Goal: Task Accomplishment & Management: Manage account settings

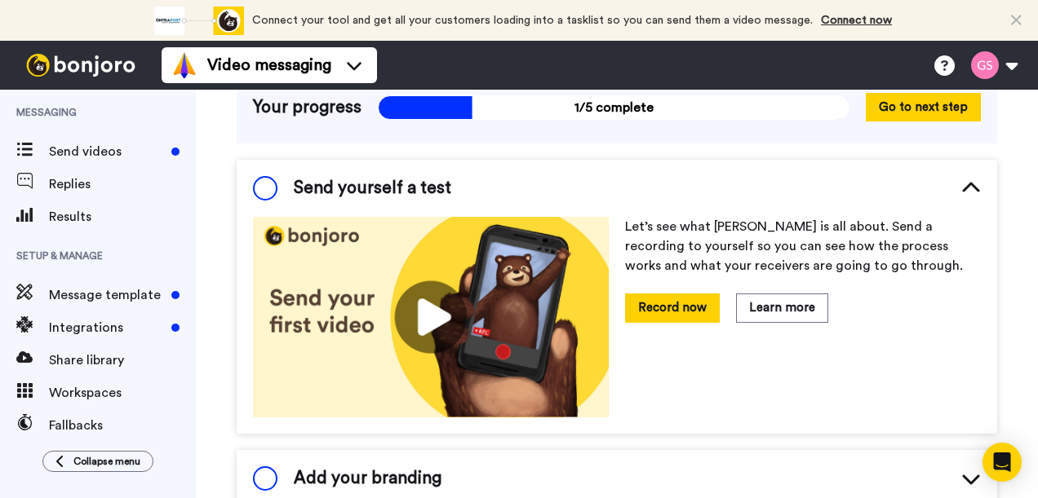
scroll to position [245, 0]
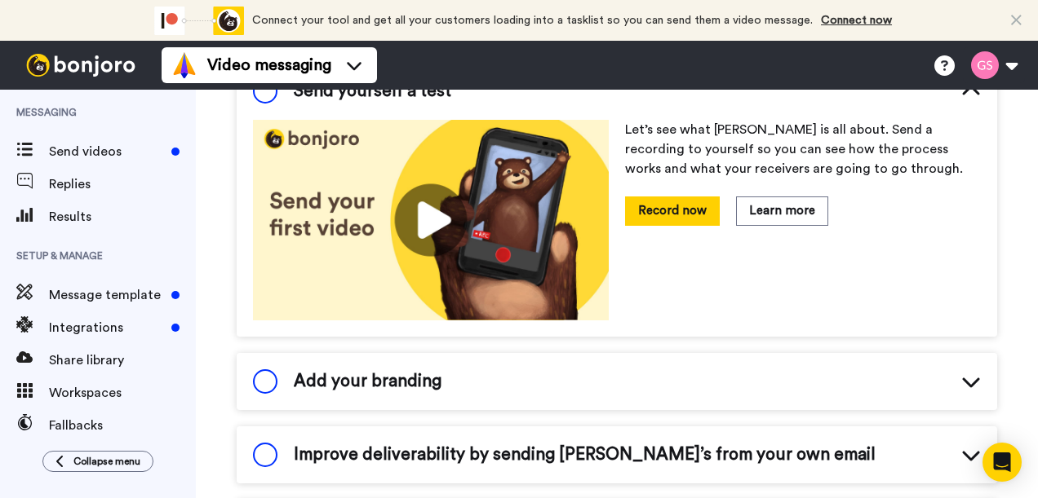
click at [961, 372] on icon at bounding box center [971, 382] width 20 height 20
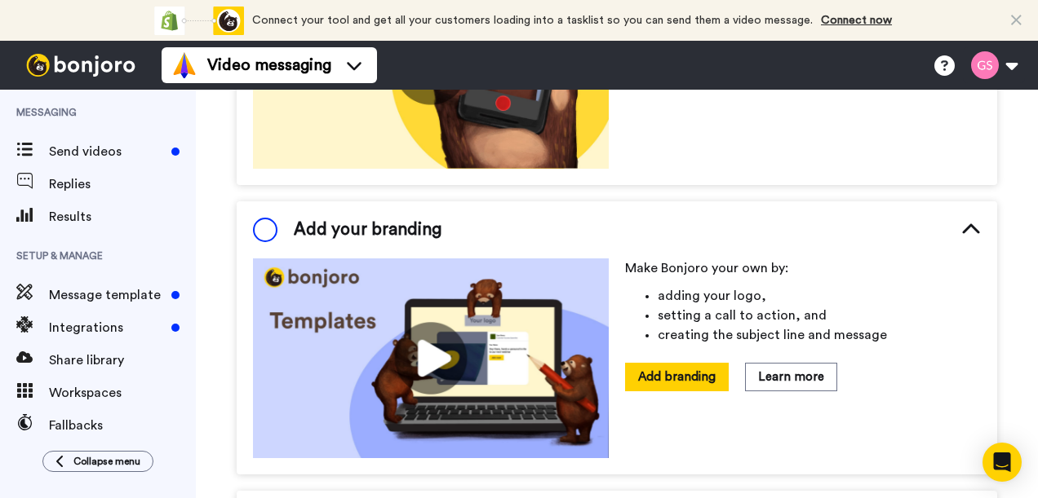
scroll to position [408, 0]
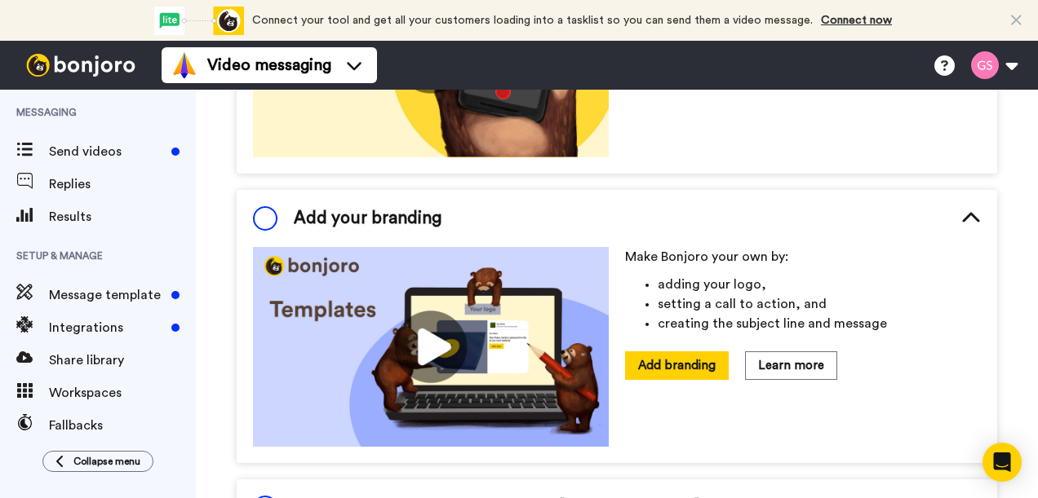
click at [961, 209] on icon at bounding box center [971, 219] width 20 height 20
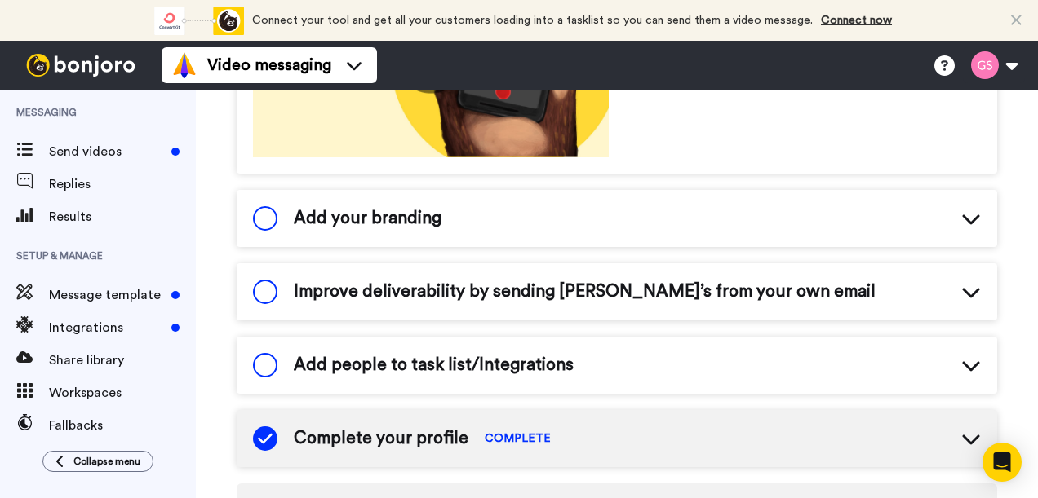
click at [962, 282] on icon at bounding box center [971, 292] width 20 height 20
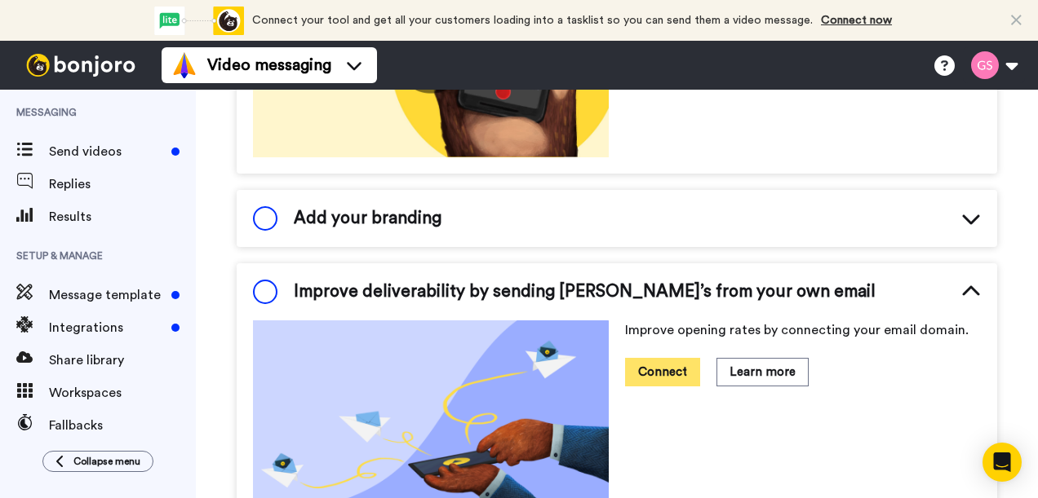
click at [643, 358] on button "Connect" at bounding box center [662, 372] width 75 height 29
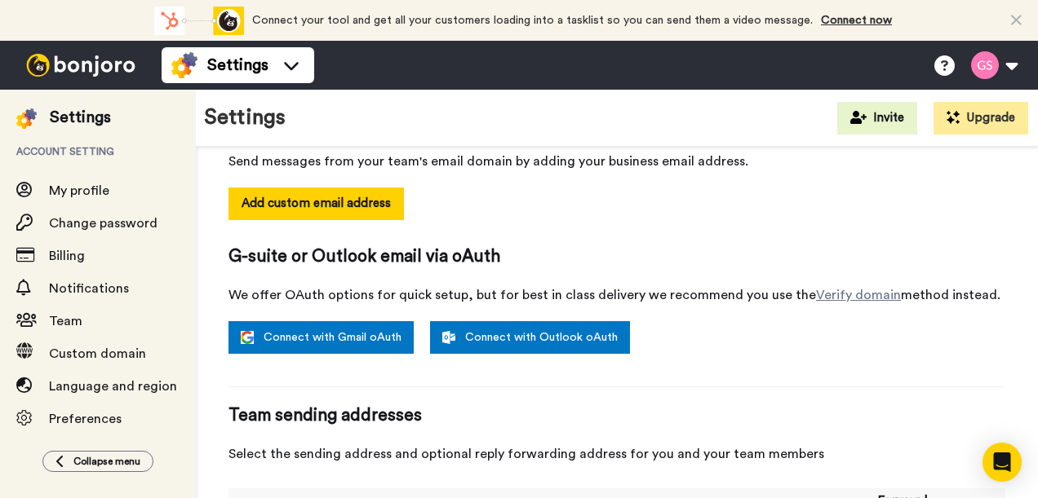
scroll to position [303, 0]
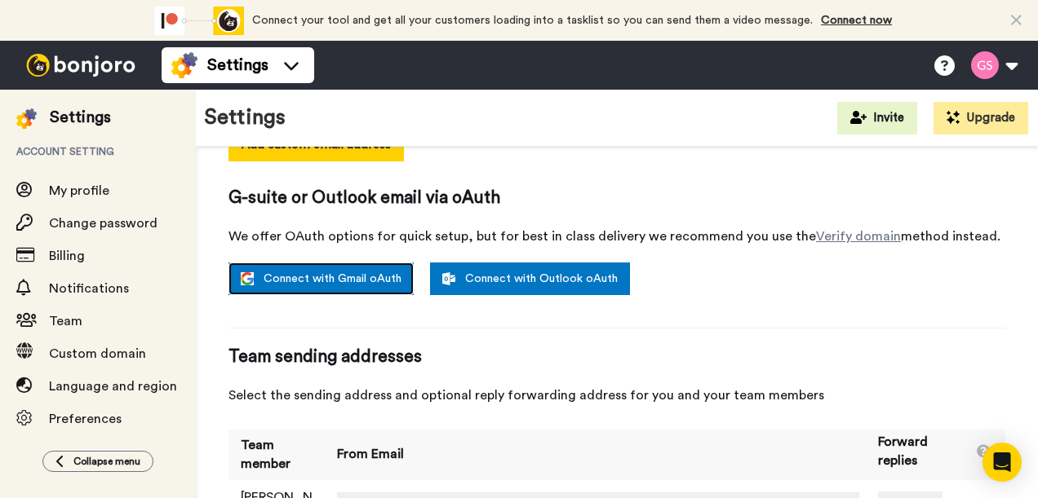
click at [333, 263] on link "Connect with Gmail oAuth" at bounding box center [320, 279] width 185 height 33
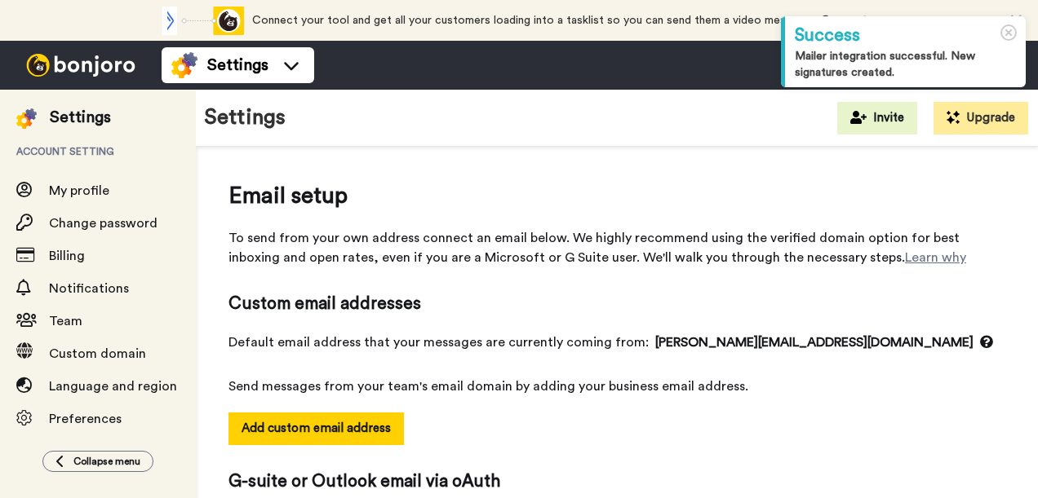
select select "164945"
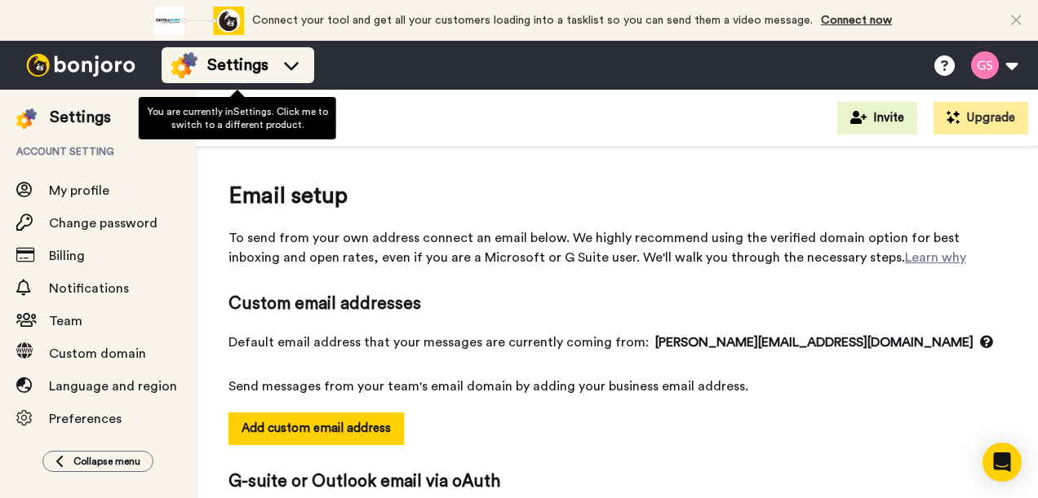
click at [300, 65] on icon at bounding box center [291, 65] width 26 height 16
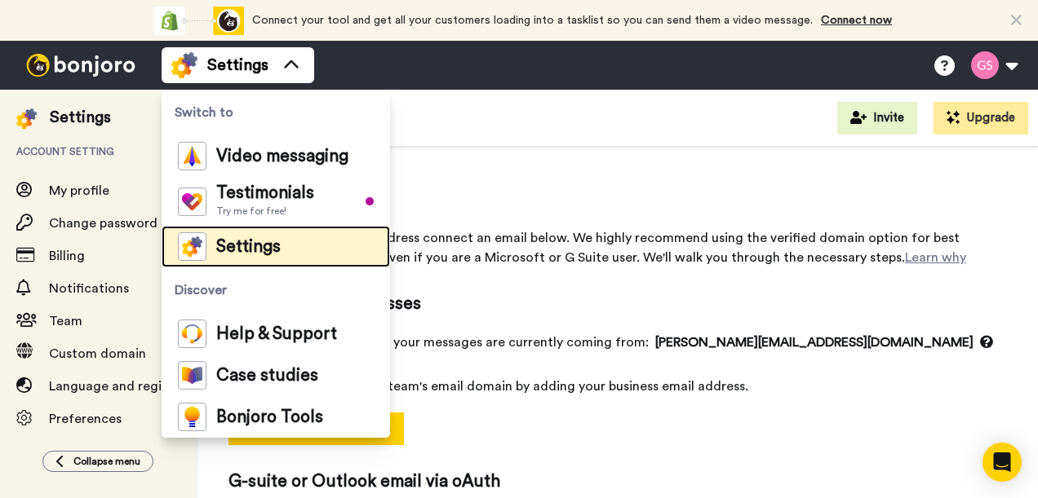
click at [250, 245] on span "Settings" at bounding box center [248, 247] width 64 height 16
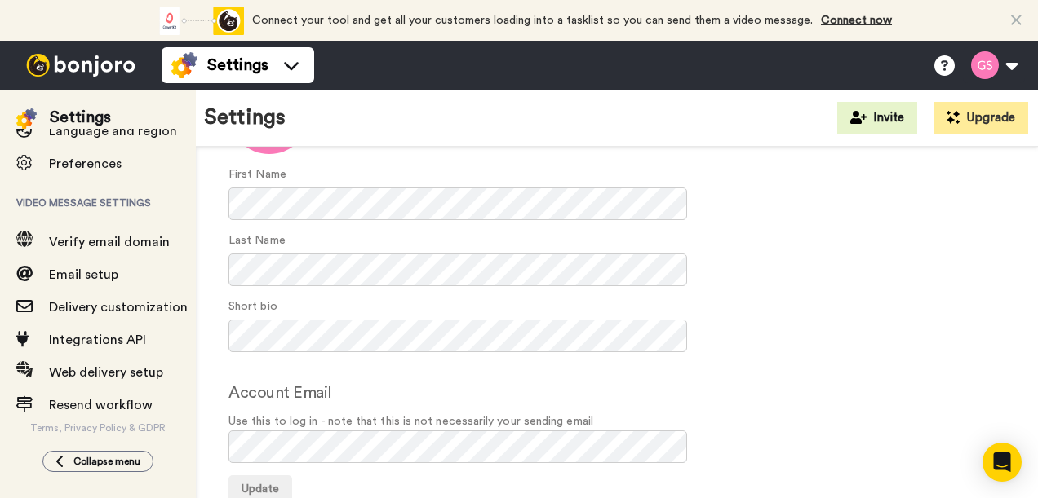
scroll to position [264, 0]
click at [103, 458] on span "Collapse menu" at bounding box center [106, 461] width 67 height 13
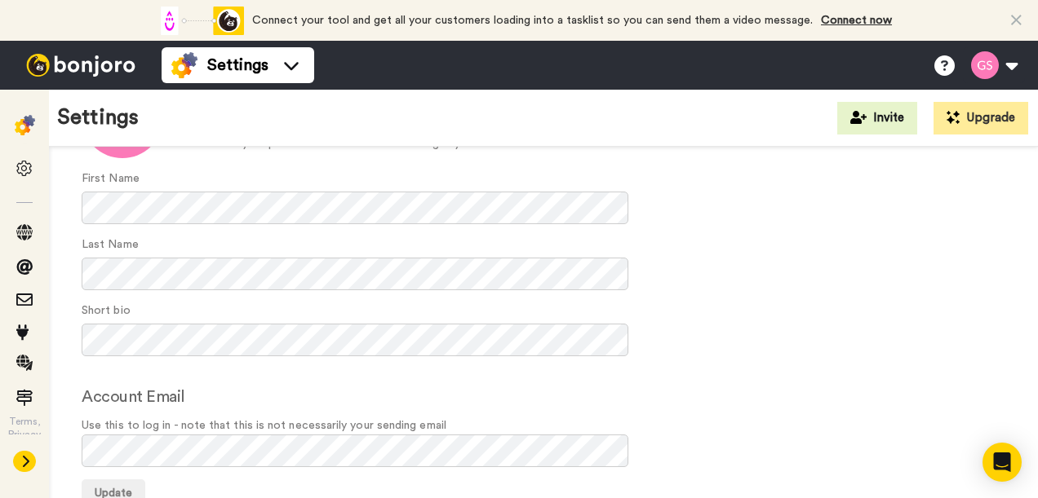
scroll to position [174, 0]
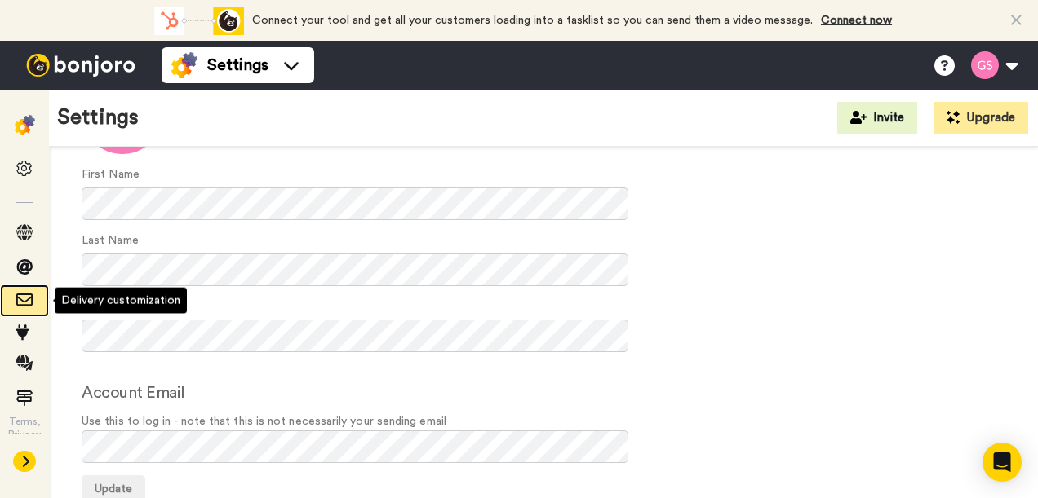
click at [20, 290] on div at bounding box center [24, 301] width 49 height 23
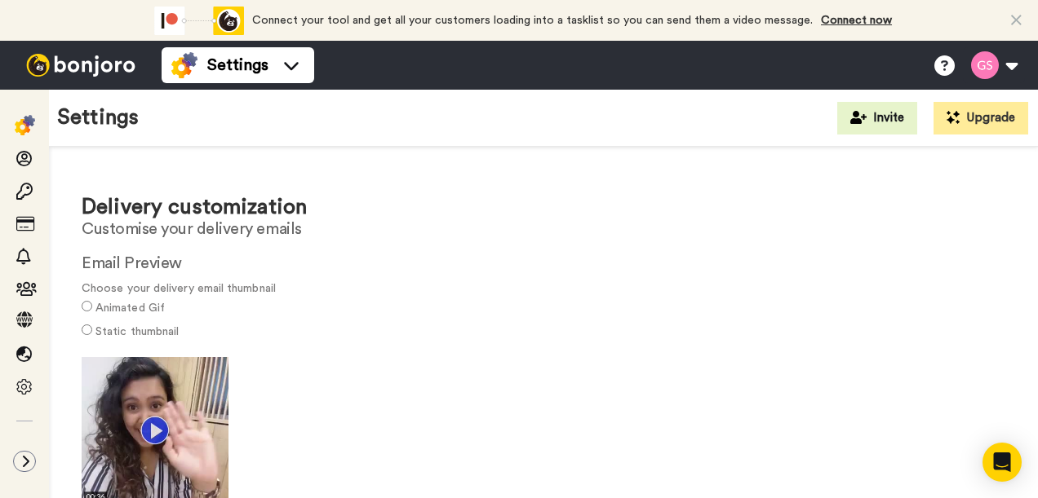
click at [47, 62] on img at bounding box center [81, 65] width 122 height 23
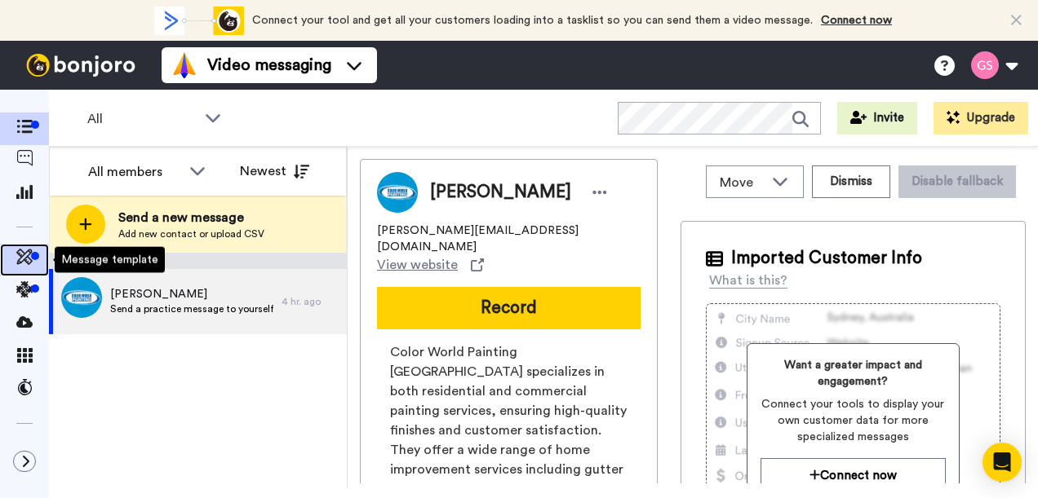
click at [14, 261] on span at bounding box center [24, 260] width 49 height 16
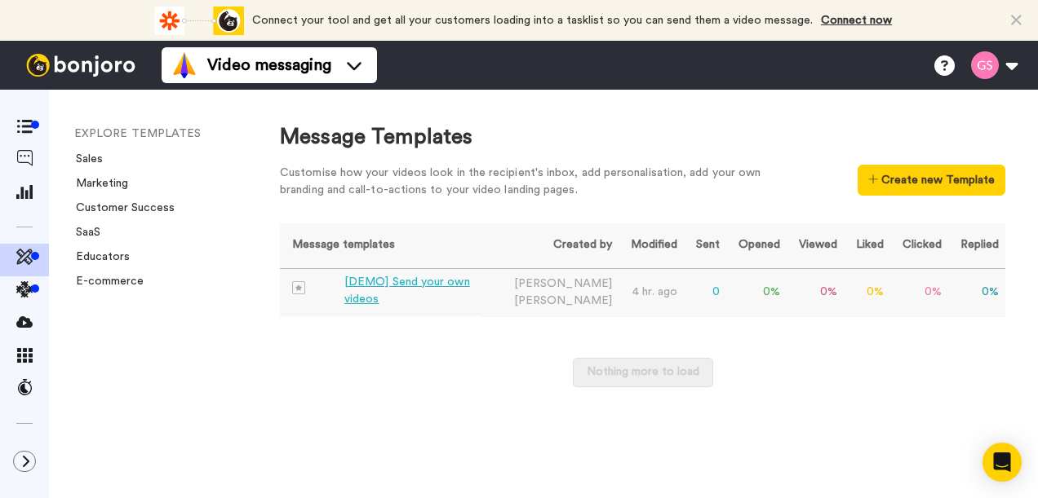
click at [423, 283] on div "[DEMO] Send your own videos" at bounding box center [409, 291] width 131 height 34
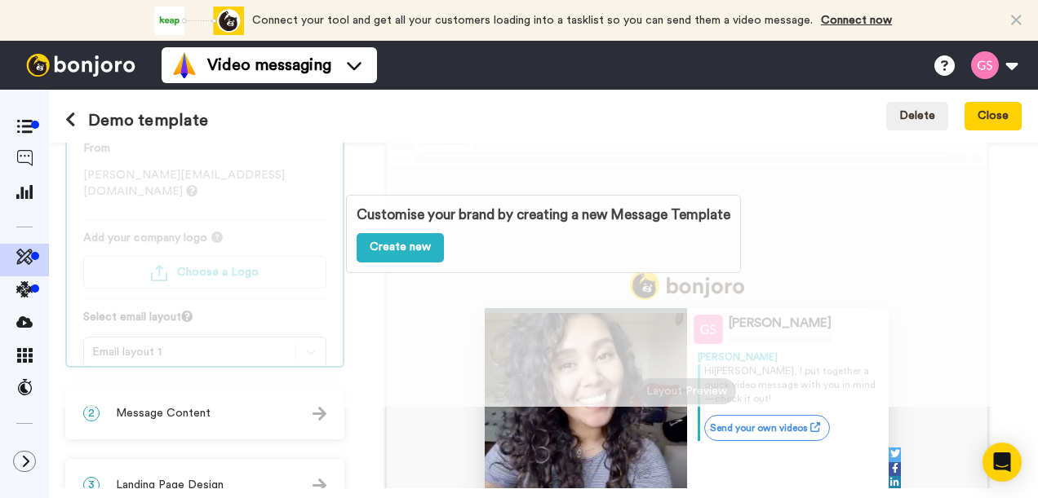
scroll to position [245, 0]
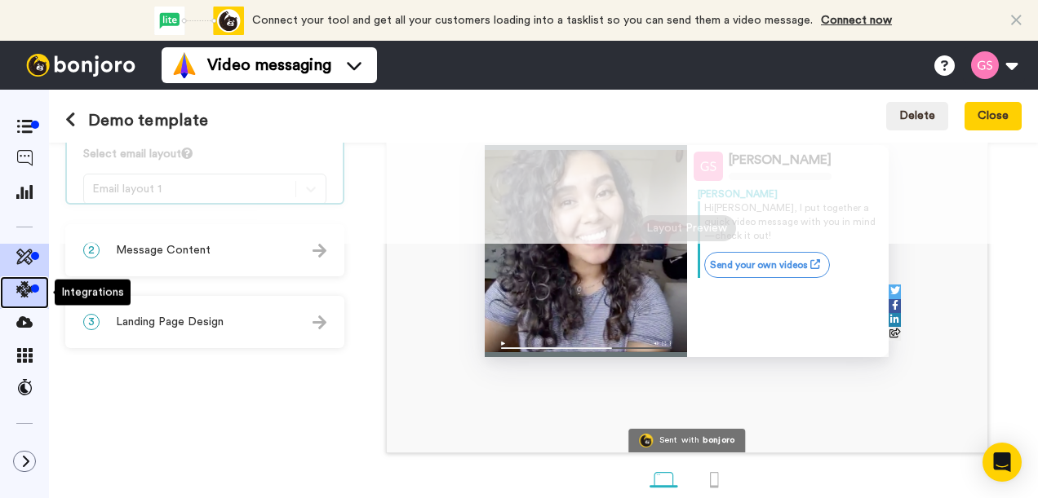
click at [27, 284] on icon at bounding box center [24, 289] width 16 height 16
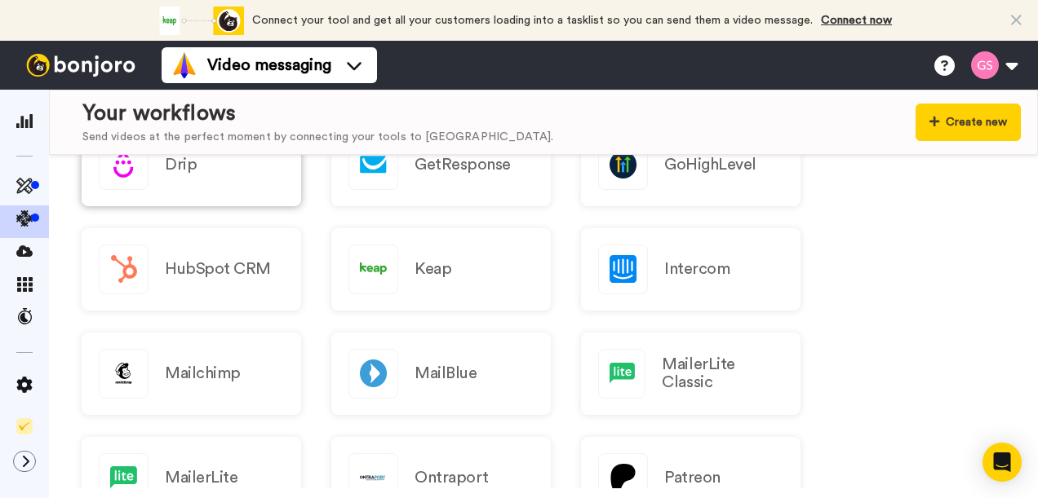
scroll to position [408, 0]
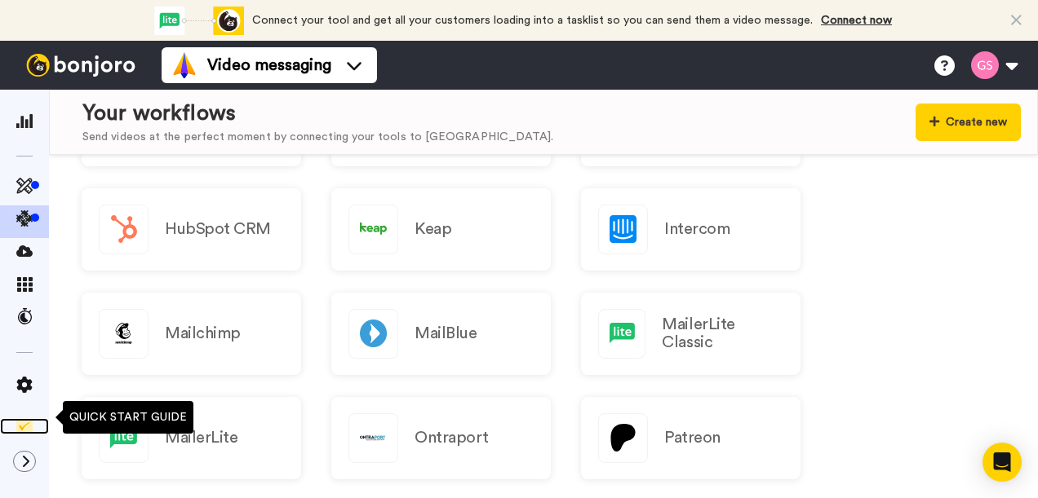
click at [31, 418] on img at bounding box center [24, 426] width 16 height 16
